Goal: Task Accomplishment & Management: Manage account settings

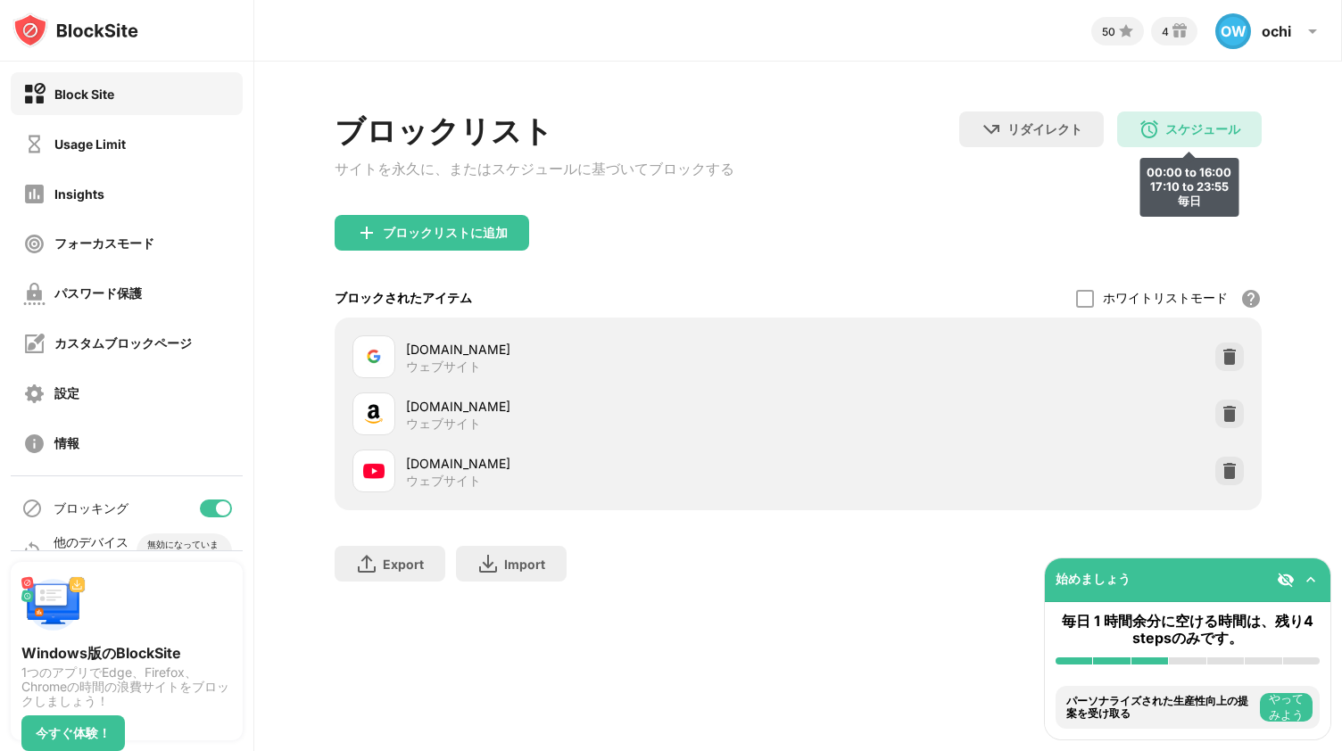
click at [1206, 134] on div "スケジュール" at bounding box center [1202, 129] width 75 height 17
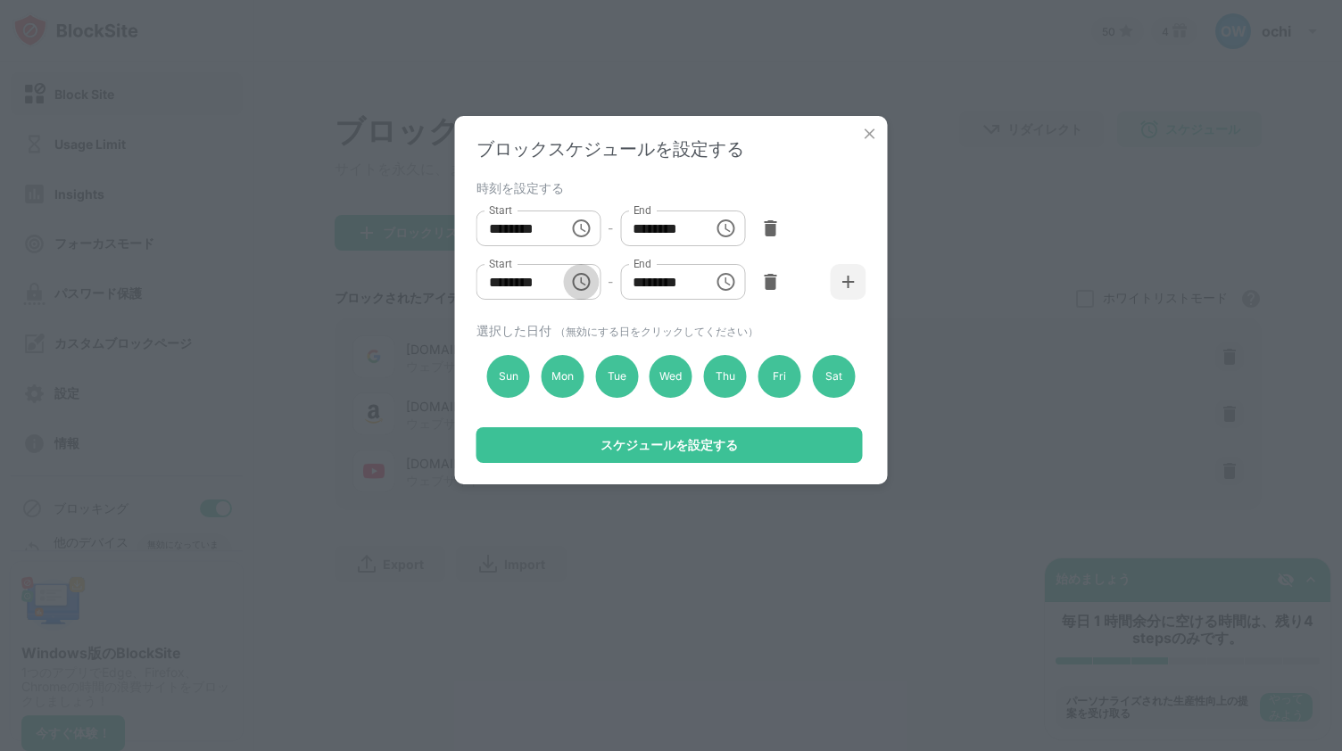
click at [578, 287] on icon "Choose time, selected time is 5:10 PM" at bounding box center [580, 281] width 21 height 21
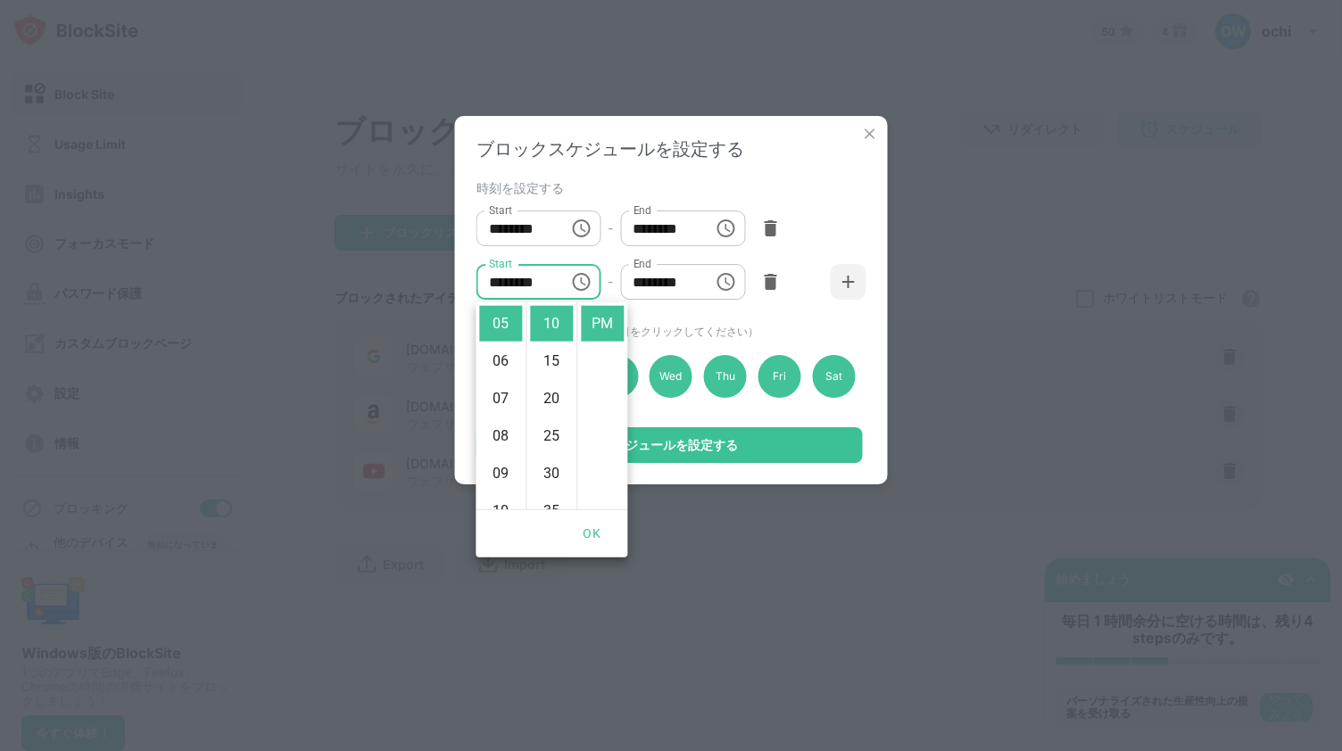
scroll to position [111, 0]
click at [548, 481] on li "35" at bounding box center [551, 476] width 43 height 36
type input "********"
click at [699, 450] on div "スケジュールを設定する" at bounding box center [669, 445] width 137 height 14
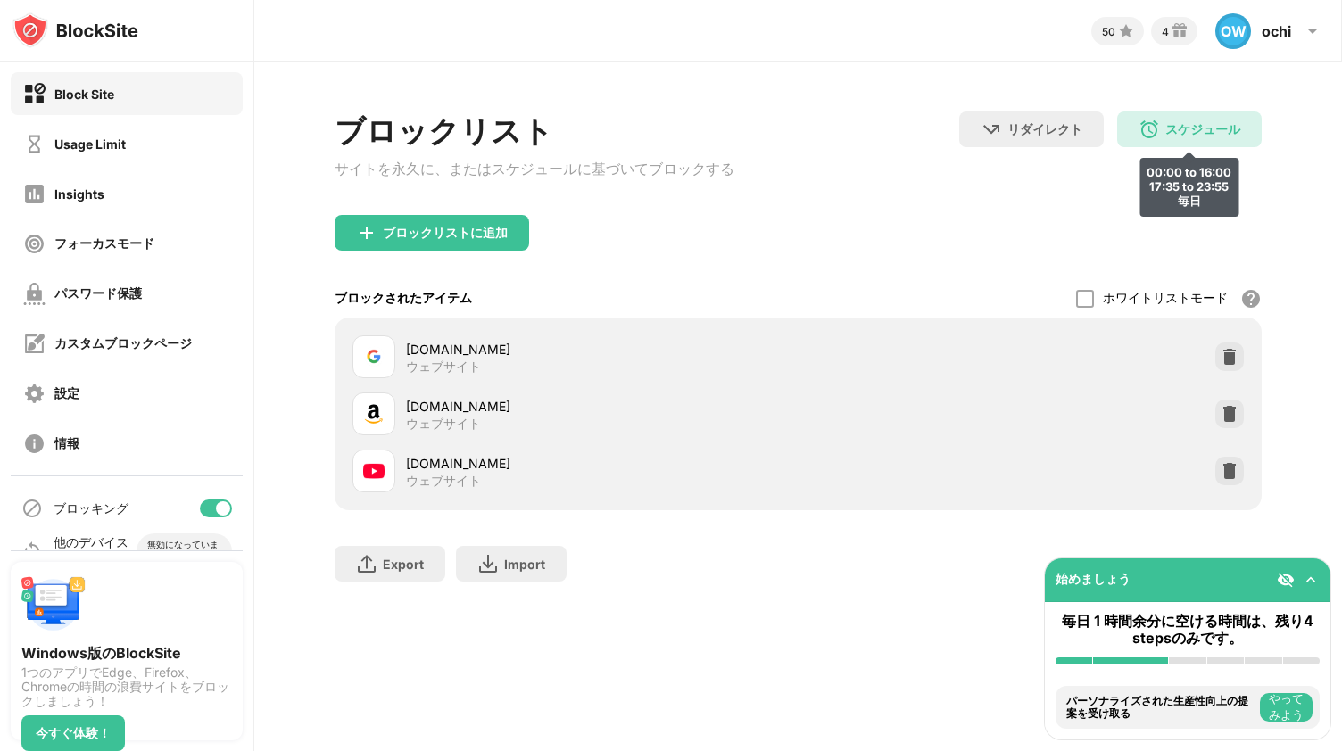
click at [1198, 135] on div "スケジュール" at bounding box center [1202, 129] width 75 height 17
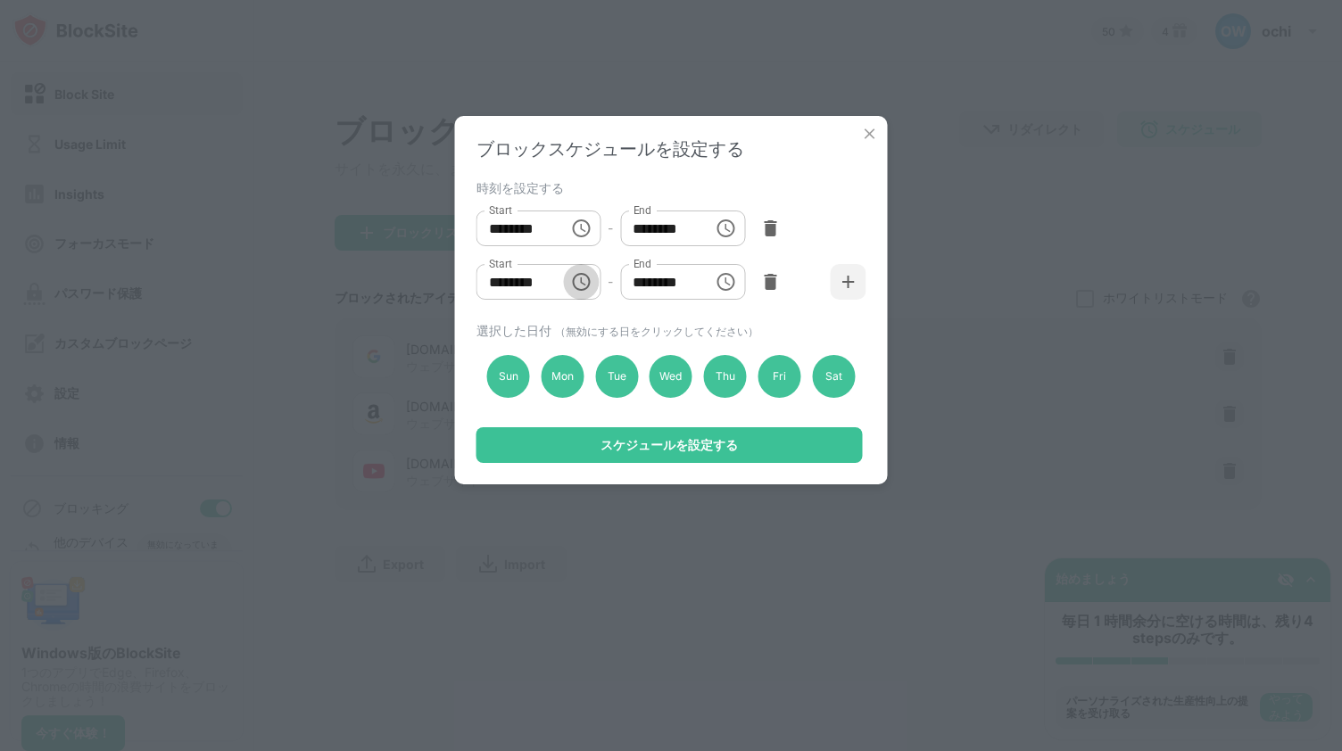
click at [589, 284] on icon "Choose time, selected time is 5:35 PM" at bounding box center [581, 282] width 18 height 18
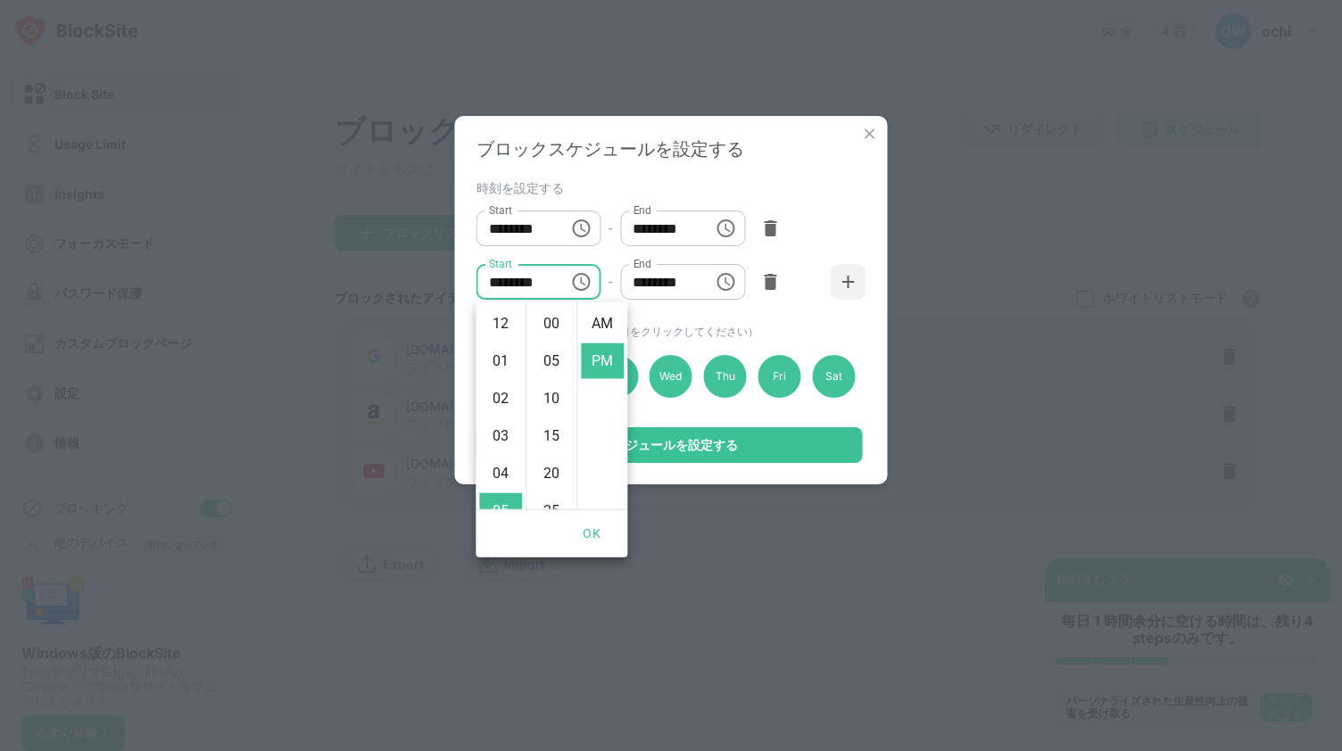
scroll to position [37, 0]
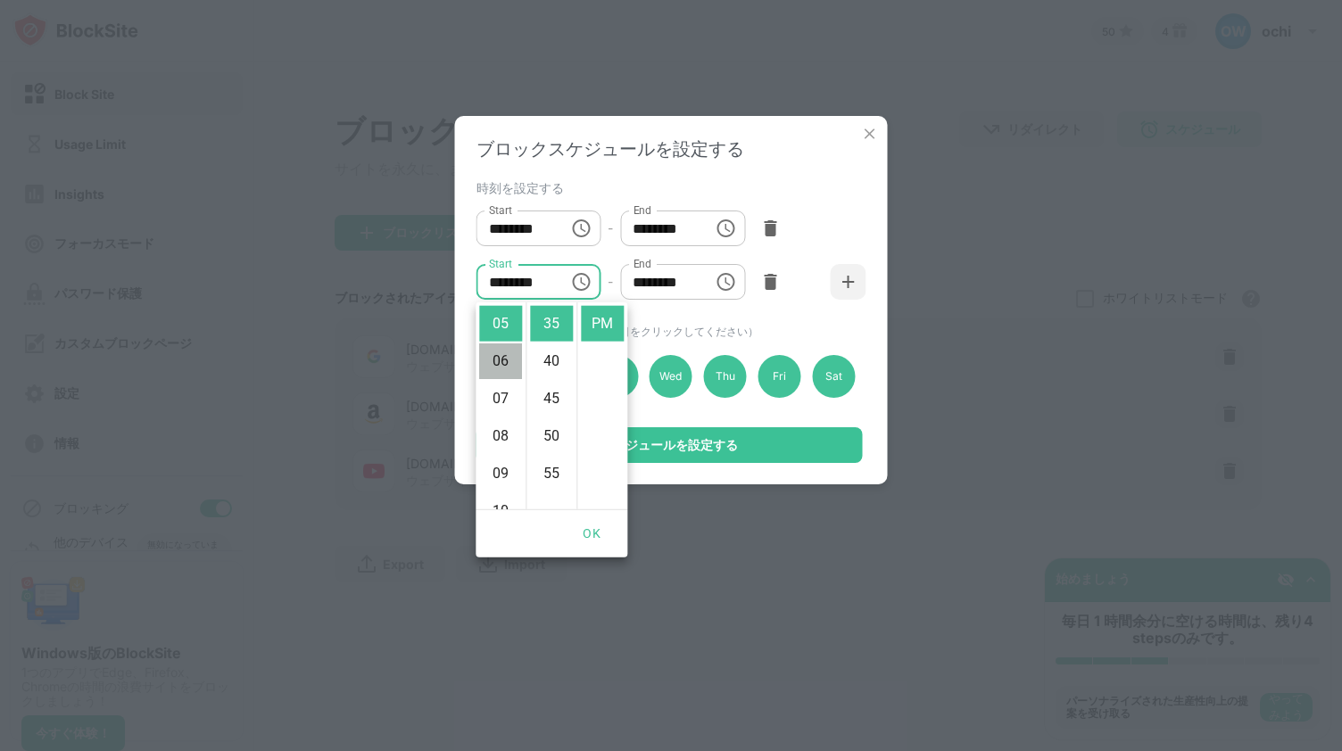
click at [500, 354] on li "06" at bounding box center [500, 362] width 43 height 36
click at [547, 315] on li "00" at bounding box center [551, 324] width 43 height 36
type input "********"
click at [589, 538] on button "OK" at bounding box center [591, 534] width 57 height 33
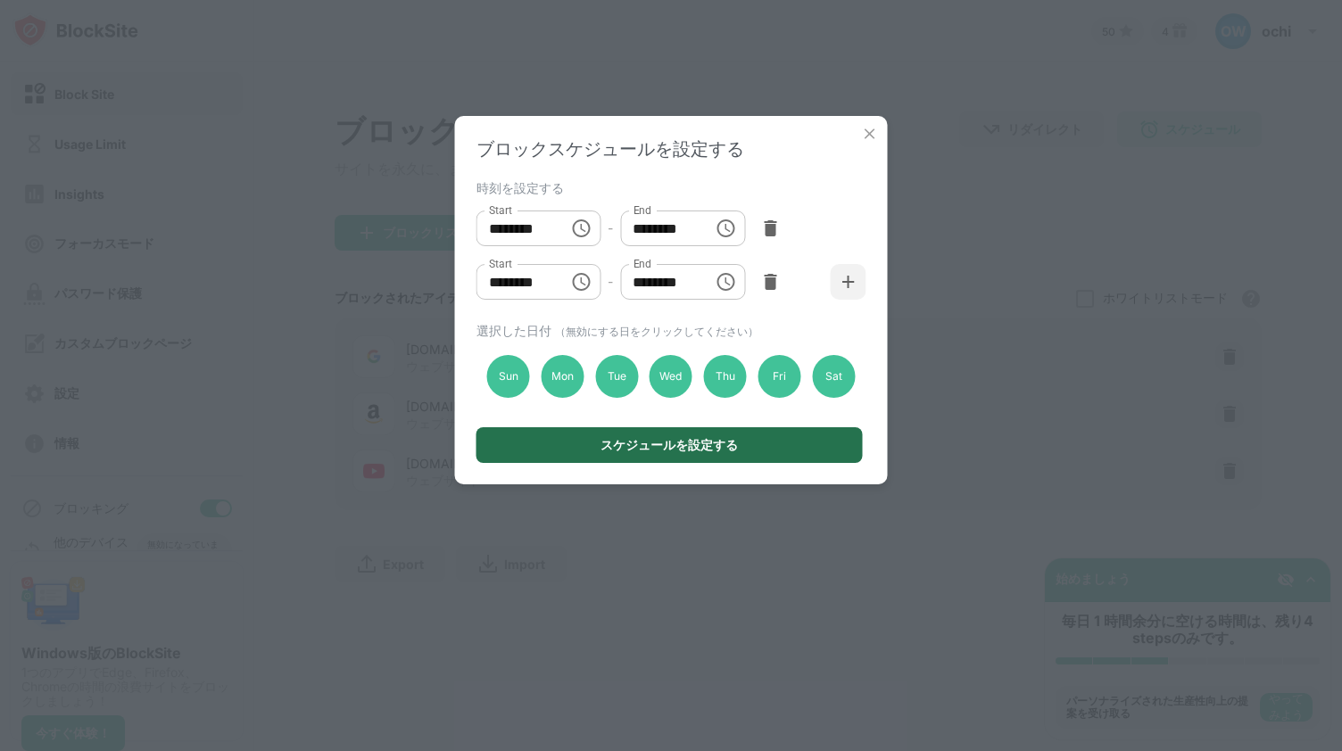
click at [727, 446] on div "スケジュールを設定する" at bounding box center [669, 445] width 137 height 14
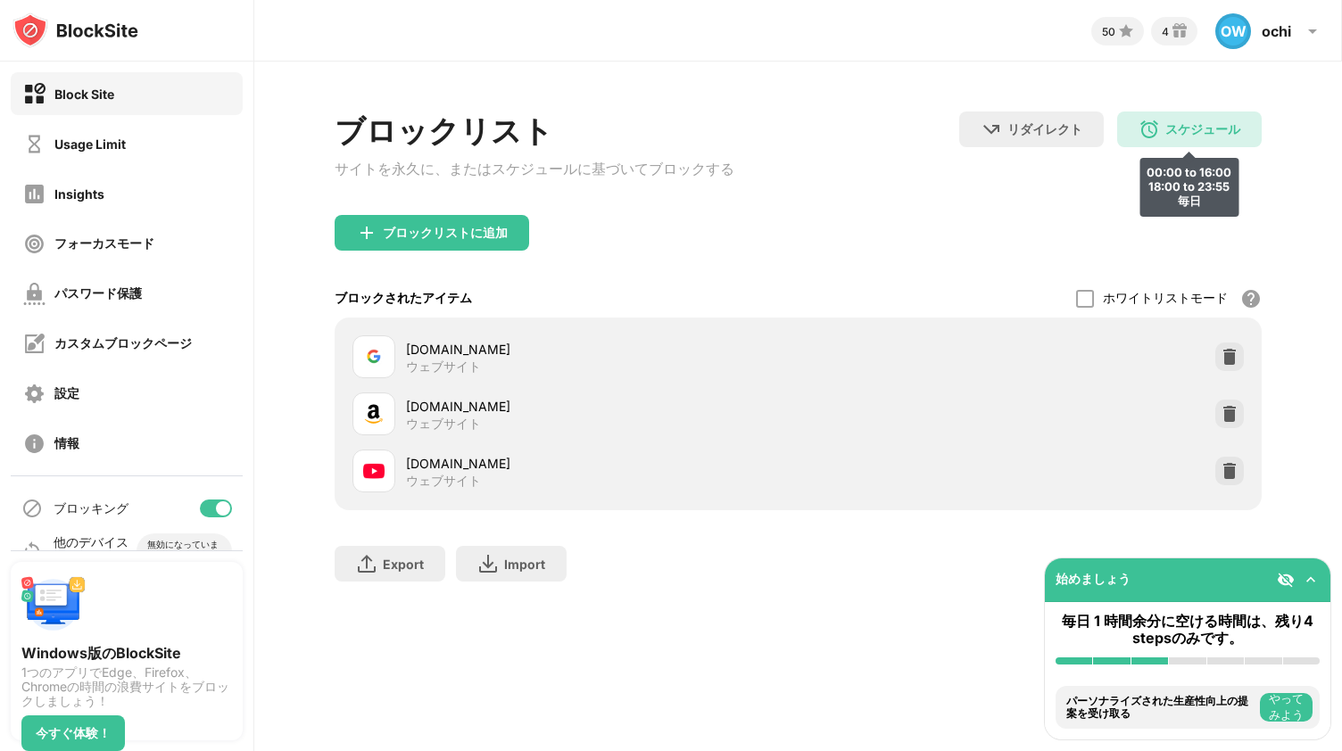
click at [1255, 115] on div "スケジュール 00:00 to 16:00 18:00 to 23:55 毎日" at bounding box center [1189, 130] width 145 height 36
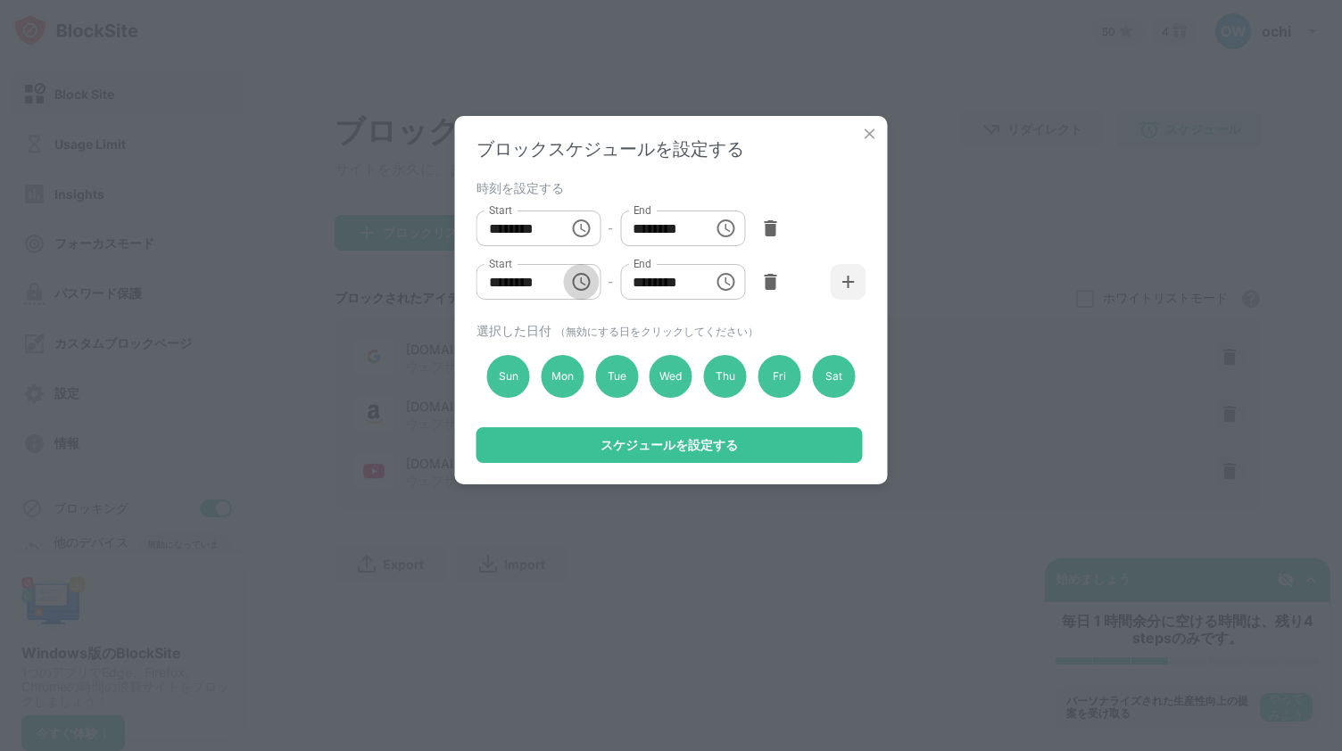
click at [571, 288] on icon "Choose time, selected time is 6:00 PM" at bounding box center [580, 281] width 21 height 21
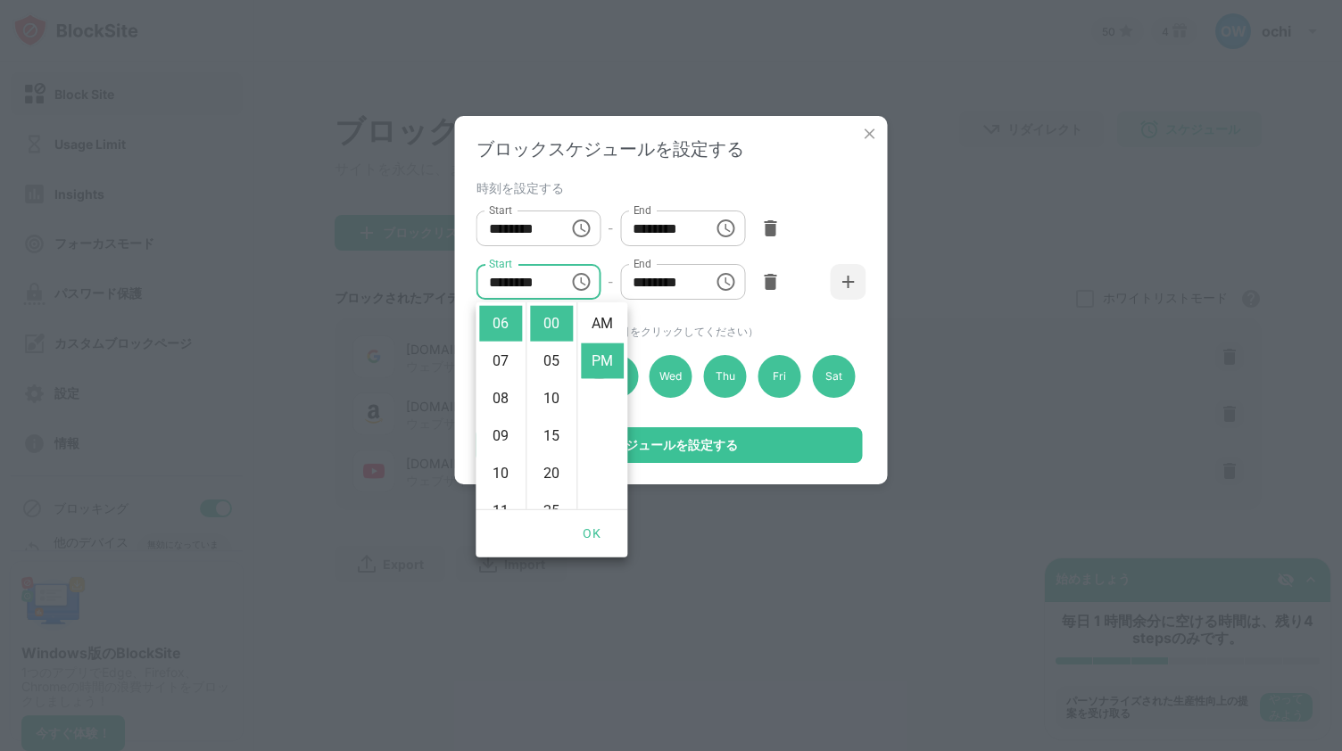
scroll to position [37, 0]
click at [552, 469] on li "20" at bounding box center [551, 474] width 43 height 36
type input "********"
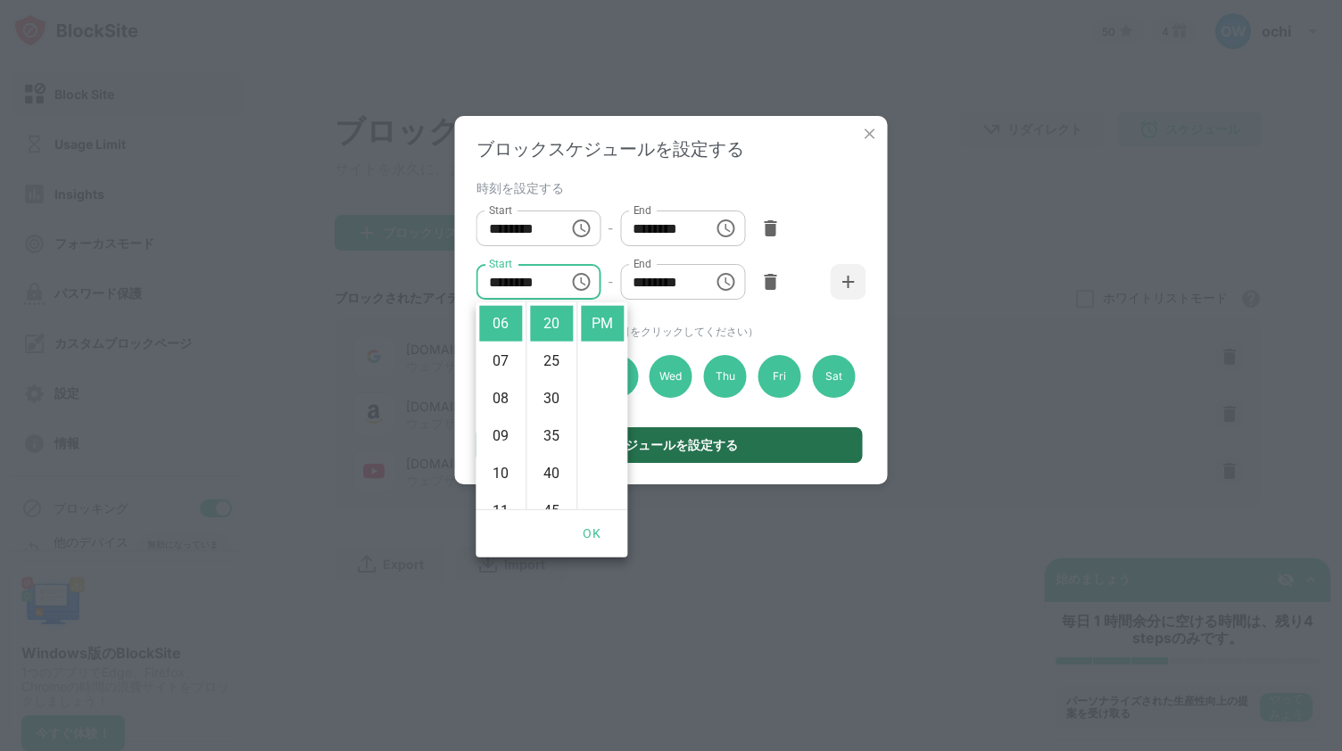
click at [759, 439] on div "スケジュールを設定する" at bounding box center [670, 445] width 386 height 36
